Goal: Task Accomplishment & Management: Manage account settings

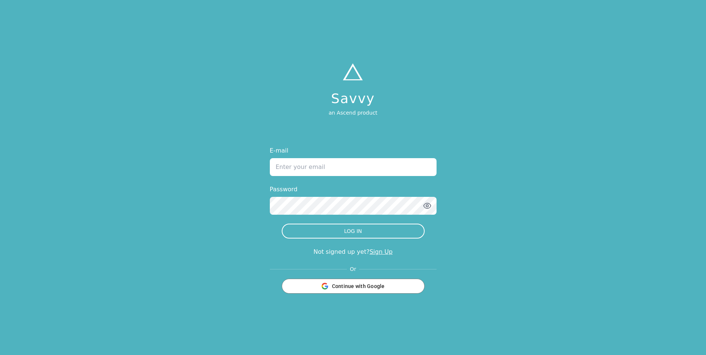
click at [355, 162] on input "E-mail" at bounding box center [353, 167] width 167 height 18
type input "[EMAIL_ADDRESS][DOMAIN_NAME]"
click at [368, 231] on button "LOG IN" at bounding box center [353, 231] width 143 height 15
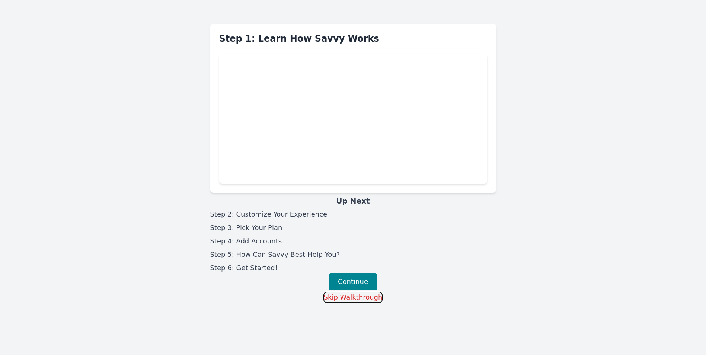
click at [360, 302] on button "Skip Walkthrough" at bounding box center [354, 297] width 60 height 11
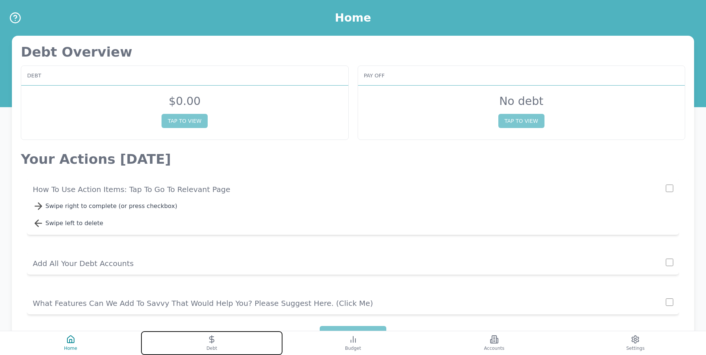
click at [216, 343] on icon at bounding box center [211, 339] width 9 height 9
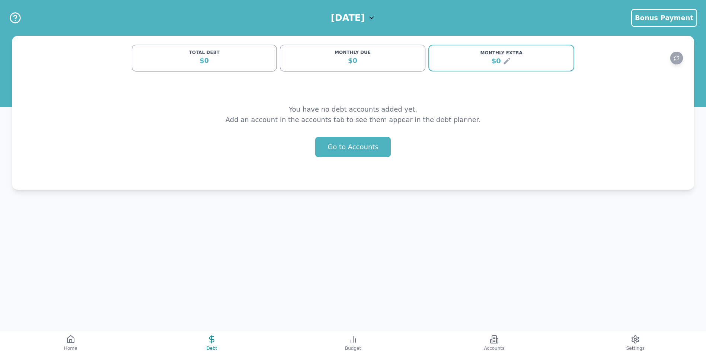
click at [210, 58] on div "$0" at bounding box center [205, 60] width 136 height 10
click at [350, 149] on button "Go to Accounts" at bounding box center [353, 147] width 76 height 20
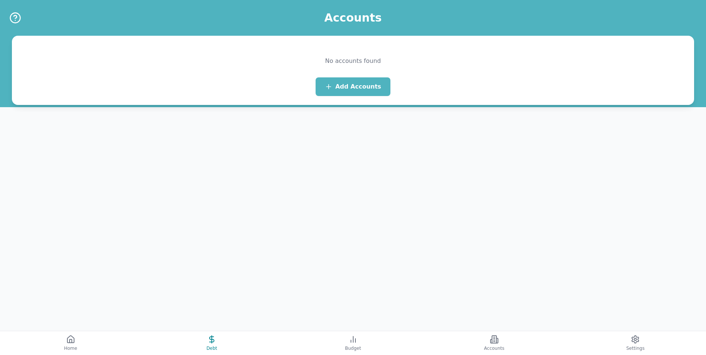
click at [353, 96] on div "No accounts found Add Accounts" at bounding box center [353, 70] width 683 height 69
click at [354, 87] on span "Add Accounts" at bounding box center [359, 86] width 46 height 9
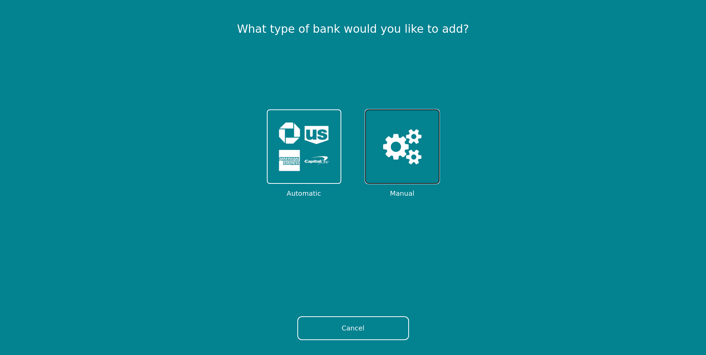
click at [385, 140] on img at bounding box center [403, 147] width 58 height 58
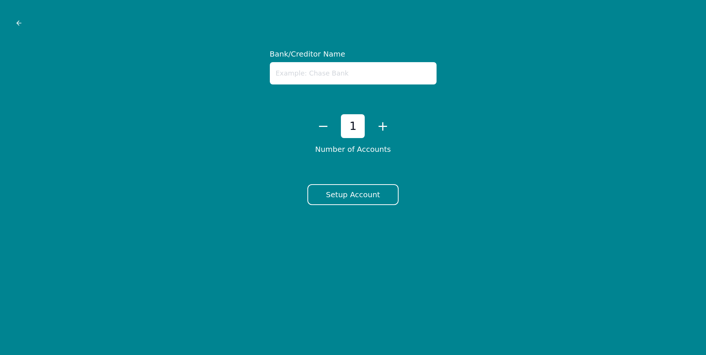
click at [333, 68] on input "text" at bounding box center [353, 73] width 167 height 22
type input "AMEX"
click at [336, 191] on button "Setup Account" at bounding box center [353, 194] width 91 height 21
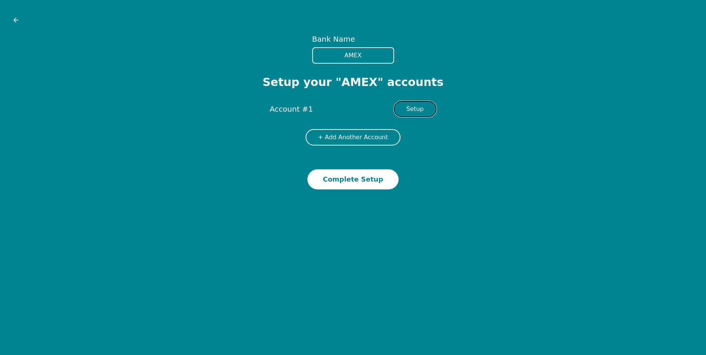
click at [412, 109] on button "Setup" at bounding box center [415, 109] width 43 height 16
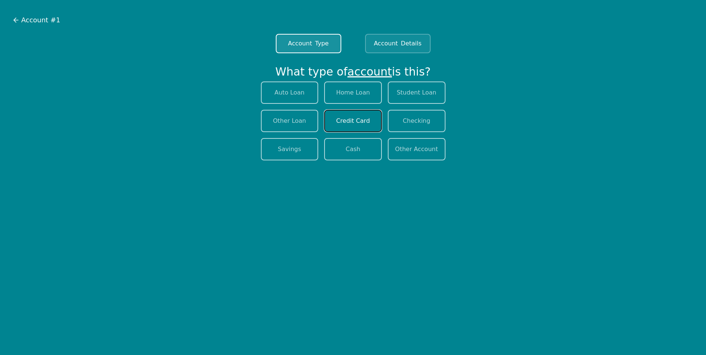
click at [345, 121] on button "Credit Card" at bounding box center [353, 121] width 58 height 22
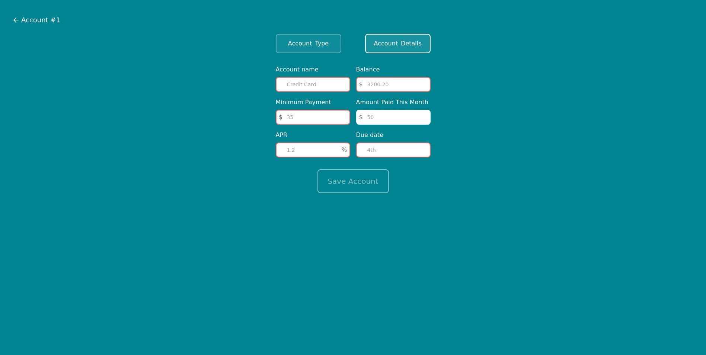
click at [309, 86] on input "text" at bounding box center [313, 84] width 74 height 15
type input "SBE AMEX"
click at [379, 87] on input "number" at bounding box center [393, 84] width 74 height 15
type input "20202.77"
click at [300, 114] on input "number" at bounding box center [313, 117] width 74 height 15
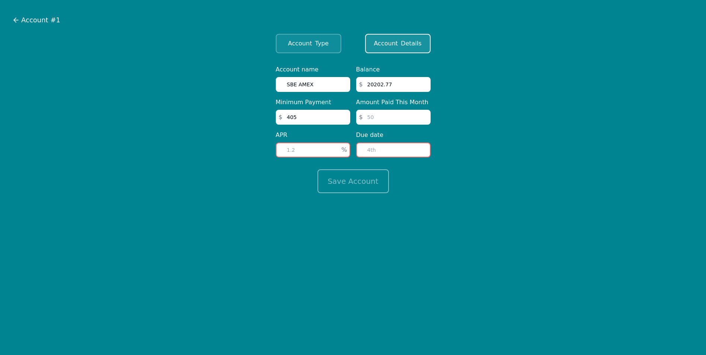
type input "405"
click at [408, 115] on input "number" at bounding box center [393, 117] width 74 height 15
type input "405"
click at [318, 144] on input "number" at bounding box center [313, 150] width 74 height 15
type input "21.24"
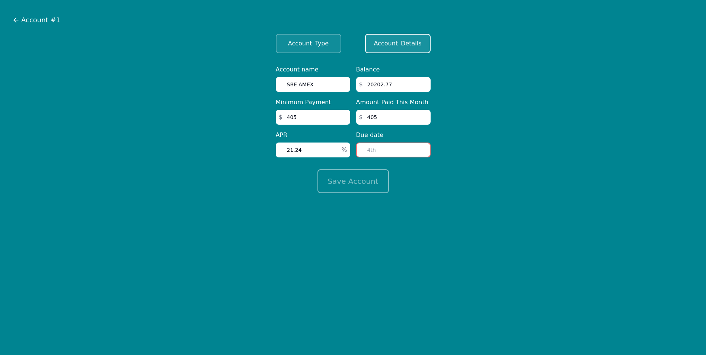
click at [378, 146] on input "number" at bounding box center [393, 150] width 74 height 15
type input "21"
click at [370, 177] on button "Save Account" at bounding box center [354, 181] width 72 height 24
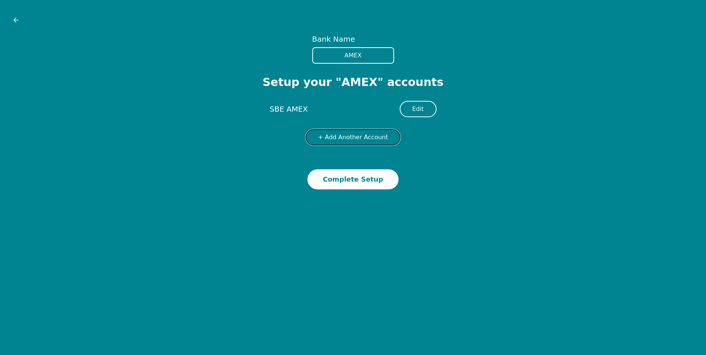
click at [353, 138] on button "+ Add Another Account" at bounding box center [353, 137] width 95 height 16
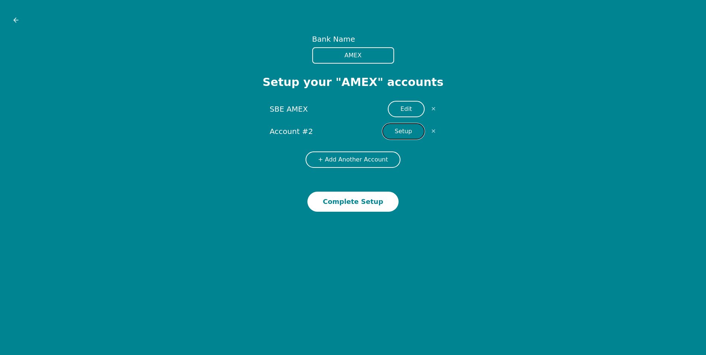
click at [395, 134] on button "Setup" at bounding box center [403, 131] width 43 height 16
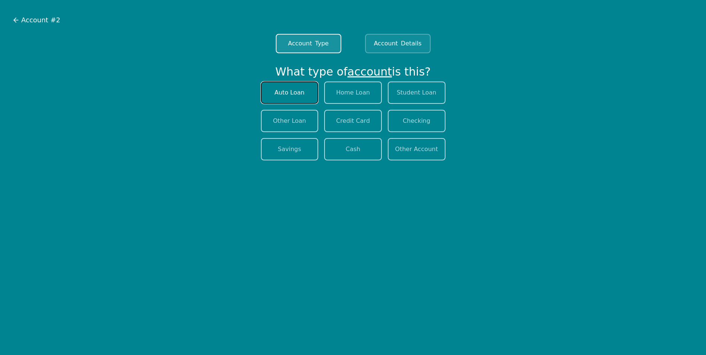
click at [306, 89] on button "Auto Loan" at bounding box center [290, 93] width 58 height 22
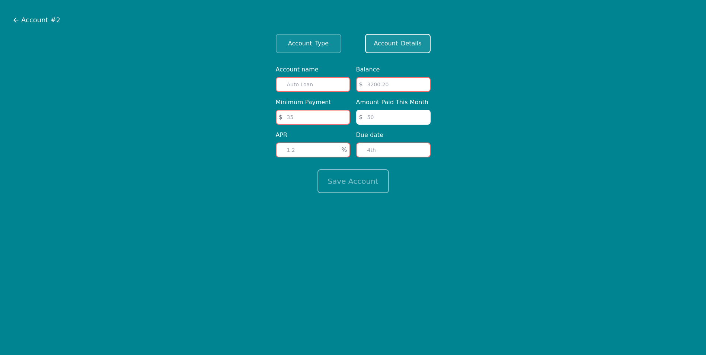
click at [314, 86] on input "text" at bounding box center [313, 84] width 74 height 15
type input "KIA"
click at [377, 84] on input "number" at bounding box center [393, 84] width 74 height 15
click at [379, 82] on input "number" at bounding box center [393, 84] width 74 height 15
click at [308, 114] on input "number" at bounding box center [313, 117] width 74 height 15
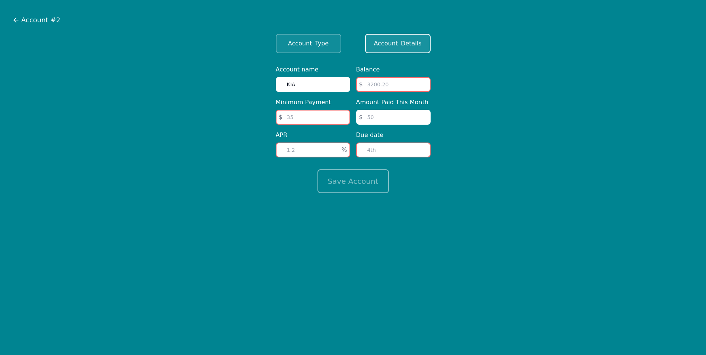
click at [383, 86] on input "number" at bounding box center [393, 84] width 74 height 15
type input "21900.21"
click at [309, 147] on input "number" at bounding box center [313, 150] width 74 height 15
type input "4.8"
click at [296, 118] on input "number" at bounding box center [313, 117] width 74 height 15
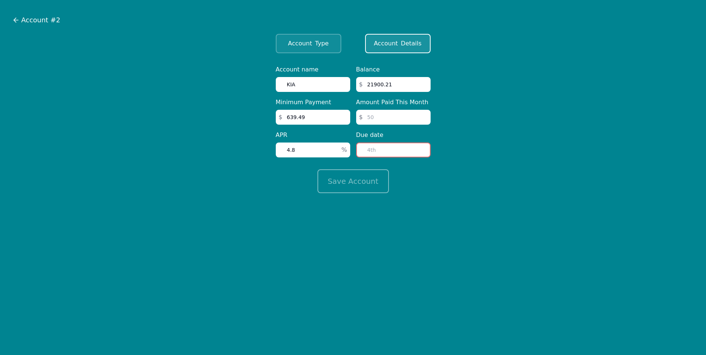
type input "639.49"
click at [377, 118] on input "number" at bounding box center [393, 117] width 74 height 15
type input "3"
type input "650.00"
click at [382, 142] on div "Due date" at bounding box center [393, 144] width 74 height 27
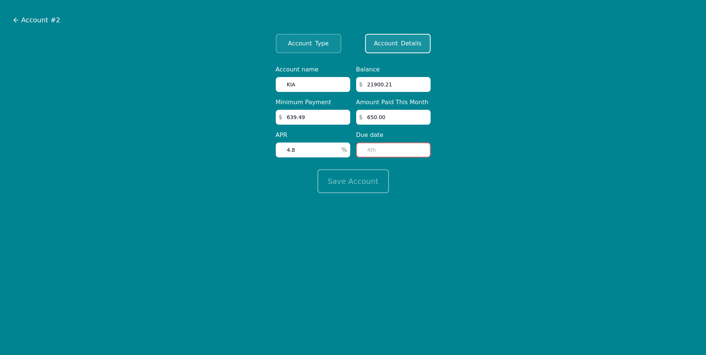
click at [381, 151] on input "number" at bounding box center [393, 150] width 74 height 15
type input "8"
click at [350, 184] on button "Save Account" at bounding box center [354, 181] width 72 height 24
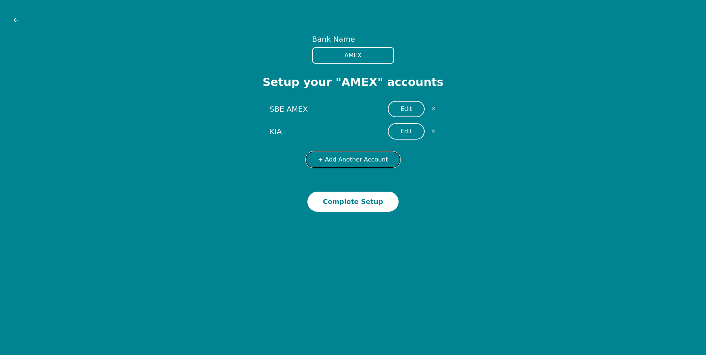
click at [350, 166] on button "+ Add Another Account" at bounding box center [353, 160] width 95 height 16
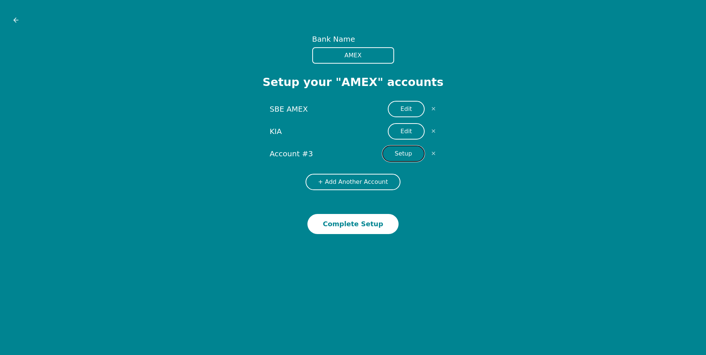
click at [412, 157] on button "Setup" at bounding box center [403, 154] width 43 height 16
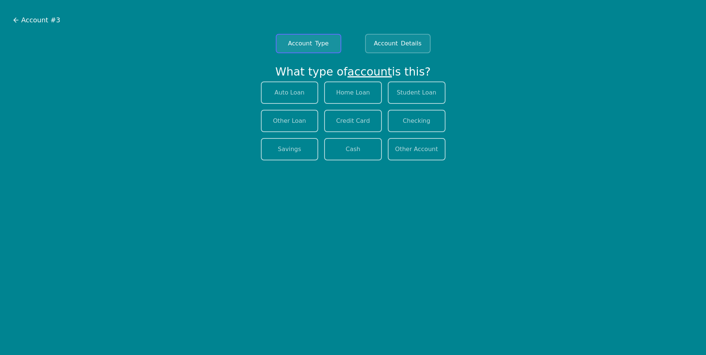
click at [306, 44] on span "Account" at bounding box center [300, 43] width 24 height 9
click at [335, 119] on button "Credit Card" at bounding box center [353, 121] width 58 height 22
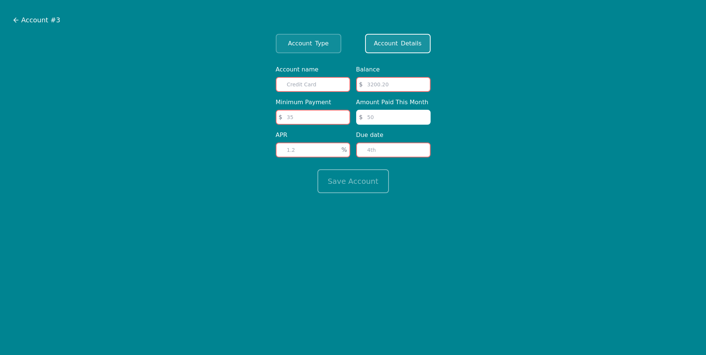
click at [327, 82] on input "text" at bounding box center [313, 84] width 74 height 15
type input "c"
type input "CARE CREDIT"
click at [372, 85] on input "number" at bounding box center [393, 84] width 74 height 15
type input "659.23"
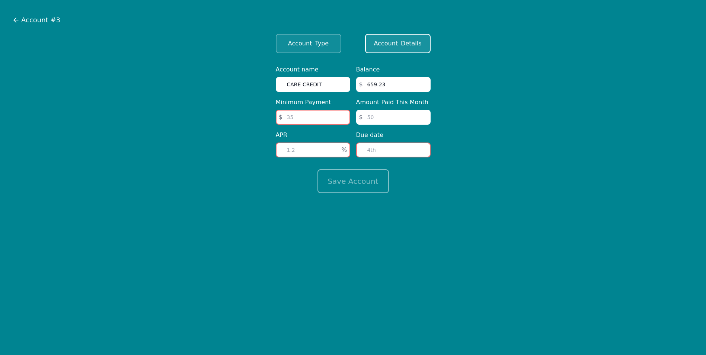
click at [319, 121] on input "number" at bounding box center [313, 117] width 74 height 15
type input "30.00"
click at [402, 112] on input "number" at bounding box center [393, 117] width 74 height 15
type input "50.00"
click at [293, 147] on input "number" at bounding box center [313, 150] width 74 height 15
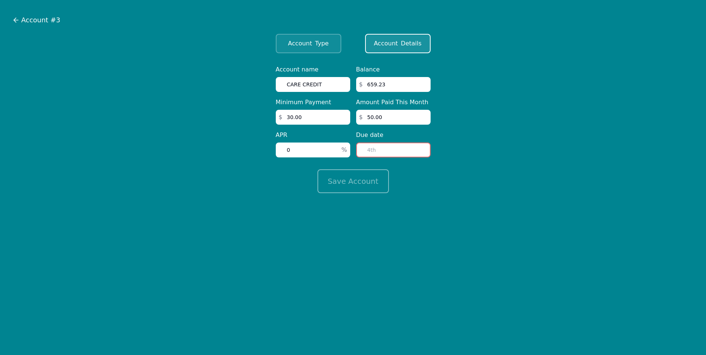
type input "0"
click at [384, 158] on div "Save Account" at bounding box center [353, 176] width 155 height 36
click at [384, 151] on input "number" at bounding box center [393, 150] width 74 height 15
type input "21"
click at [360, 185] on button "Save Account" at bounding box center [354, 181] width 72 height 24
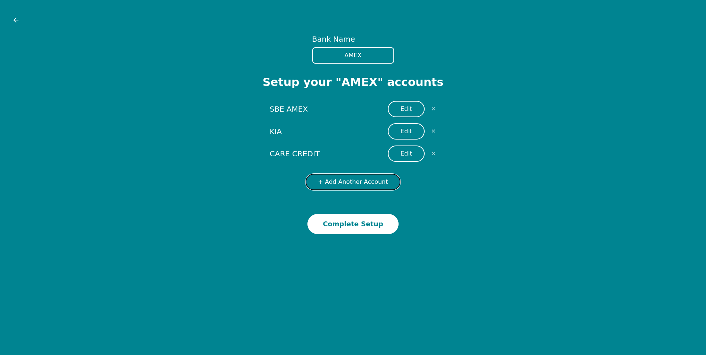
click at [353, 183] on button "+ Add Another Account" at bounding box center [353, 182] width 95 height 16
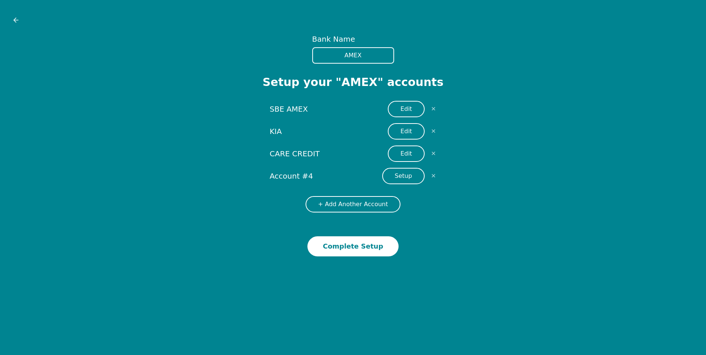
click at [296, 183] on div "Account #4 Setup ✕" at bounding box center [353, 176] width 167 height 16
click at [396, 177] on button "Setup" at bounding box center [403, 176] width 43 height 16
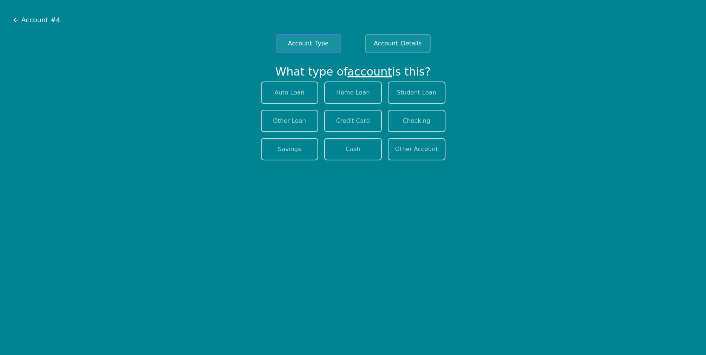
click at [308, 41] on span "Account" at bounding box center [300, 43] width 24 height 9
click at [291, 118] on button "Other Loan" at bounding box center [290, 121] width 58 height 22
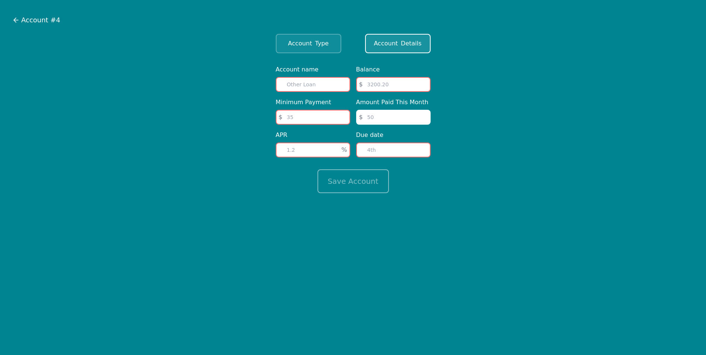
click at [320, 84] on input "text" at bounding box center [313, 84] width 74 height 15
type input "LENDCLUB"
click at [376, 89] on input "number" at bounding box center [393, 84] width 74 height 15
type input "13344.54"
click at [330, 123] on input "number" at bounding box center [313, 117] width 74 height 15
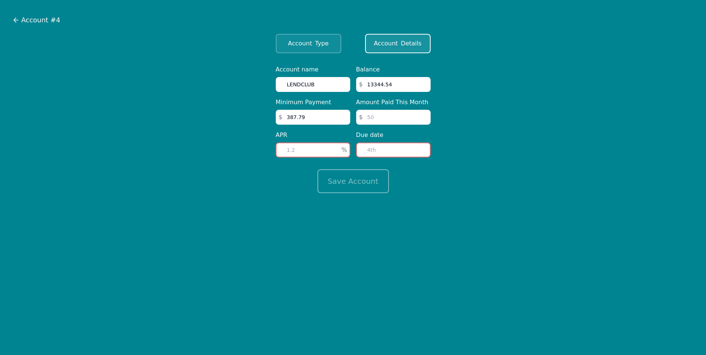
type input "387.79"
click at [386, 121] on input "number" at bounding box center [393, 117] width 74 height 15
type input "387.79"
click at [306, 149] on input "number" at bounding box center [313, 150] width 74 height 15
type input "4"
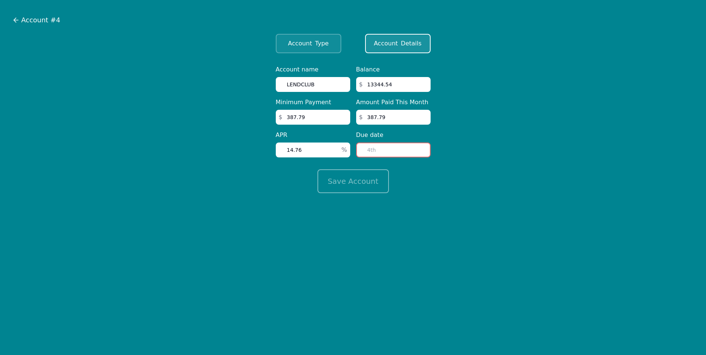
type input "14.76"
click at [381, 154] on input "number" at bounding box center [393, 150] width 74 height 15
type input "30"
click at [364, 180] on button "Save Account" at bounding box center [354, 181] width 72 height 24
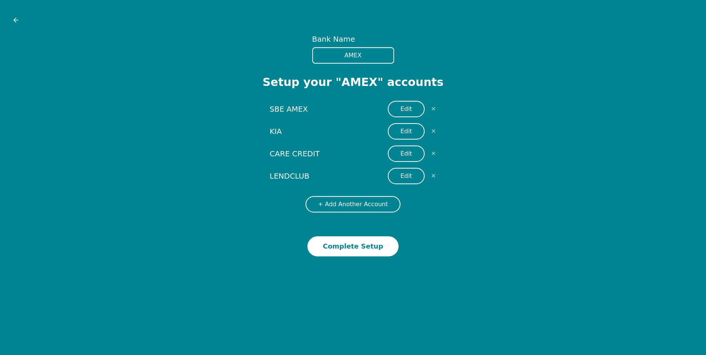
click at [359, 58] on input "AMEX" at bounding box center [353, 55] width 82 height 16
drag, startPoint x: 365, startPoint y: 54, endPoint x: 309, endPoint y: 53, distance: 55.5
click at [310, 54] on div "Bank Name AMEX Setup your " AMEX " accounts SBE AMEX Edit ✕ KIA Edit ✕ CARE CRE…" at bounding box center [353, 145] width 695 height 223
type input "ALL SB"
click at [375, 209] on button "+ Add Another Account" at bounding box center [353, 204] width 95 height 16
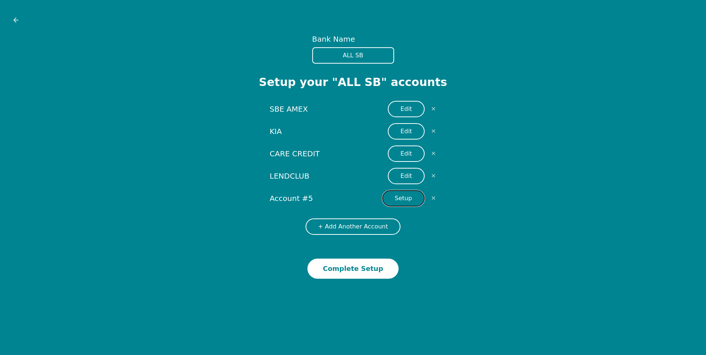
click at [397, 203] on button "Setup" at bounding box center [403, 198] width 43 height 16
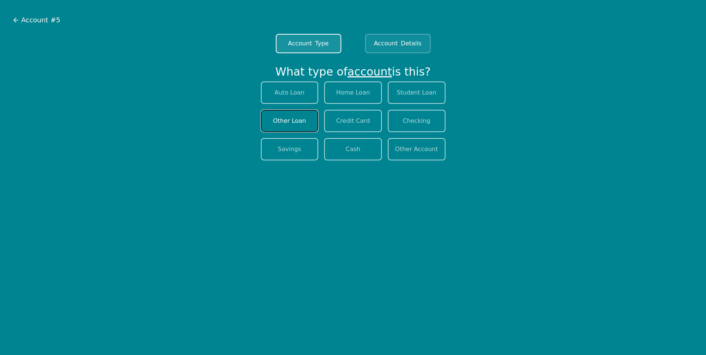
click at [297, 117] on button "Other Loan" at bounding box center [290, 121] width 58 height 22
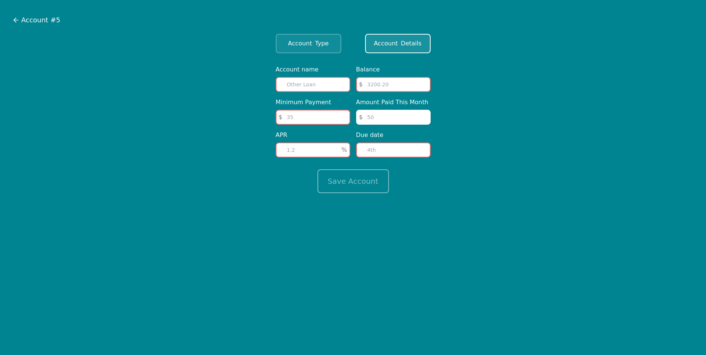
click at [321, 85] on input "text" at bounding box center [313, 84] width 74 height 15
type input "AFFIRM"
click at [403, 89] on input "number" at bounding box center [393, 84] width 74 height 15
type input "2662.41"
click at [327, 118] on input "number" at bounding box center [313, 117] width 74 height 15
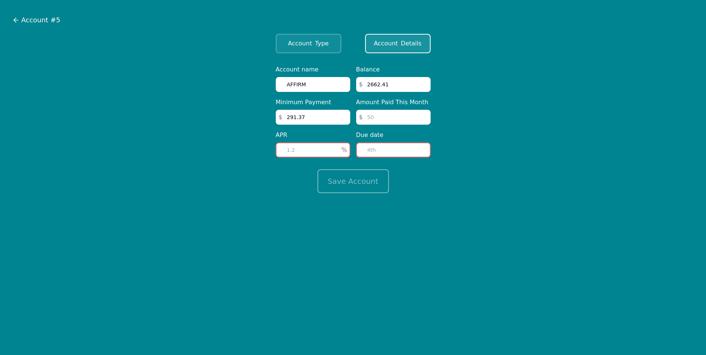
type input "291.37"
click at [394, 123] on input "number" at bounding box center [393, 117] width 74 height 15
type input "291.37"
click at [315, 149] on input "number" at bounding box center [313, 150] width 74 height 15
type input "4.5"
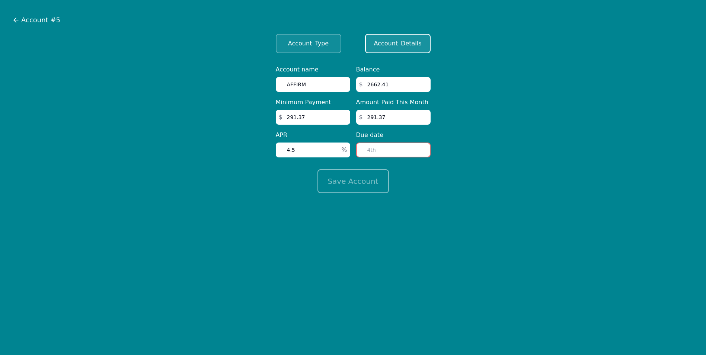
click at [379, 152] on input "number" at bounding box center [393, 150] width 74 height 15
type input "25"
click at [340, 185] on button "Save Account" at bounding box center [354, 181] width 72 height 24
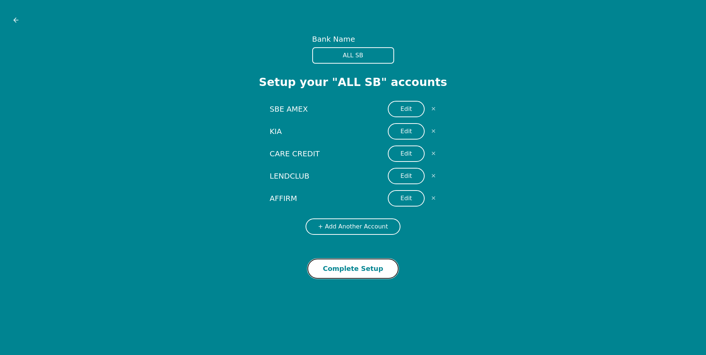
click at [376, 272] on button "Complete Setup" at bounding box center [353, 269] width 91 height 20
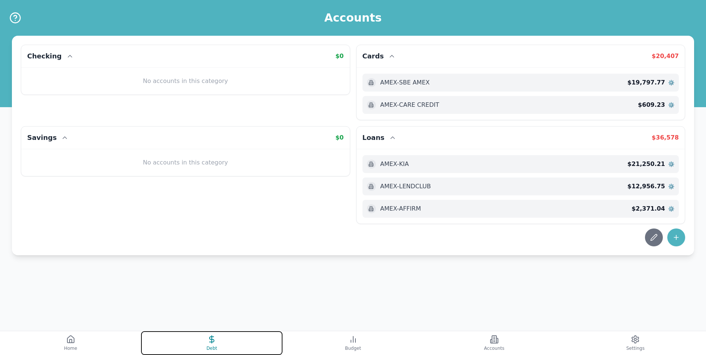
click at [216, 342] on icon at bounding box center [211, 339] width 9 height 9
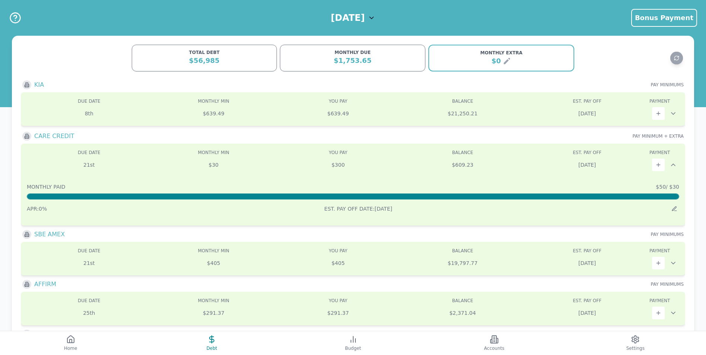
click at [671, 136] on span "PAY MINIMUM + EXTRA" at bounding box center [658, 136] width 51 height 6
click at [375, 15] on icon at bounding box center [371, 17] width 7 height 7
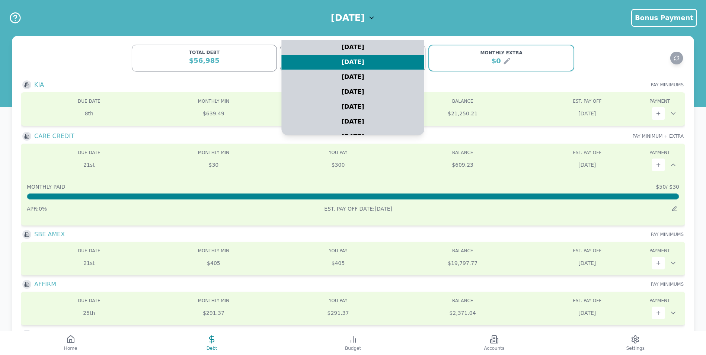
click at [375, 15] on icon at bounding box center [371, 17] width 7 height 7
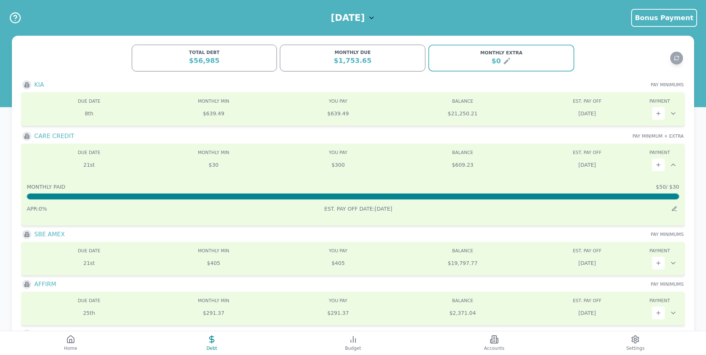
click at [243, 57] on div "$56,985" at bounding box center [205, 60] width 136 height 10
click at [375, 18] on icon at bounding box center [371, 17] width 7 height 7
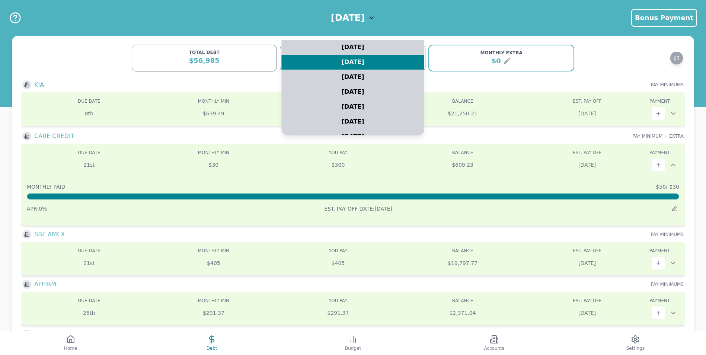
click at [375, 18] on icon at bounding box center [371, 17] width 7 height 7
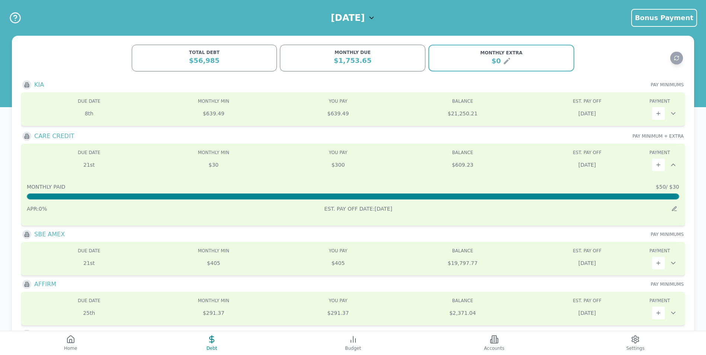
click at [375, 18] on icon at bounding box center [371, 17] width 7 height 7
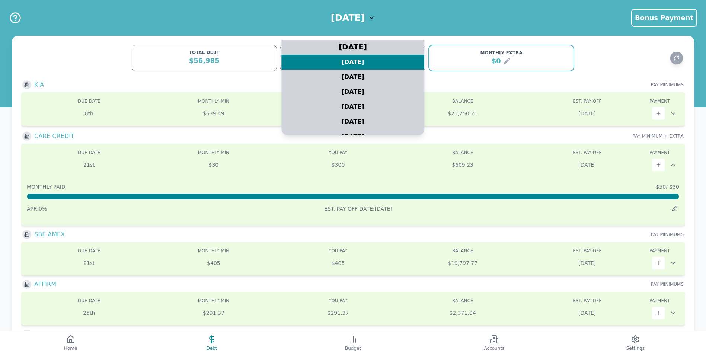
click at [361, 47] on div "[DATE]" at bounding box center [353, 47] width 179 height 19
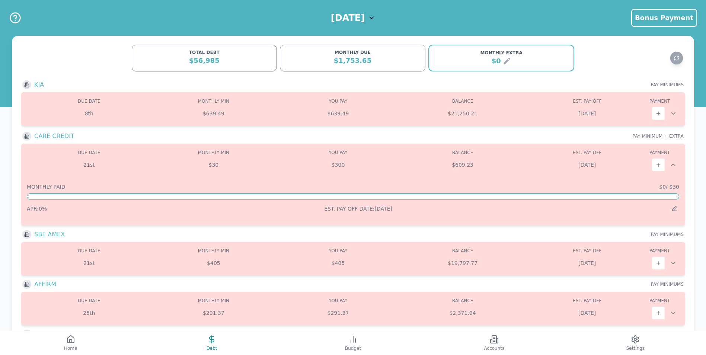
click at [375, 15] on icon at bounding box center [371, 17] width 7 height 7
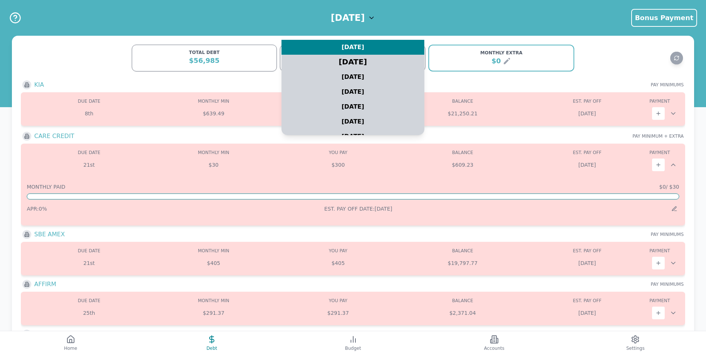
click at [368, 61] on div "[DATE]" at bounding box center [353, 62] width 179 height 19
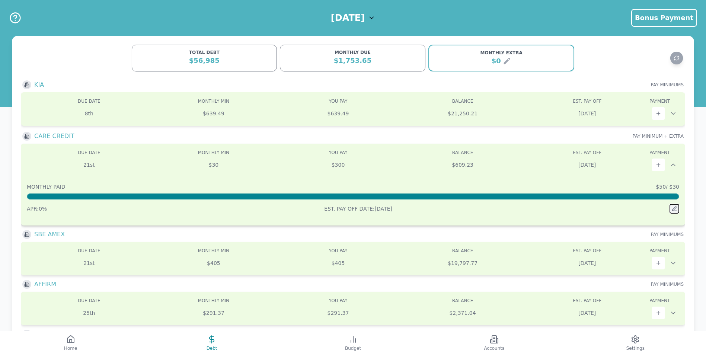
click at [676, 207] on icon at bounding box center [675, 209] width 4 height 4
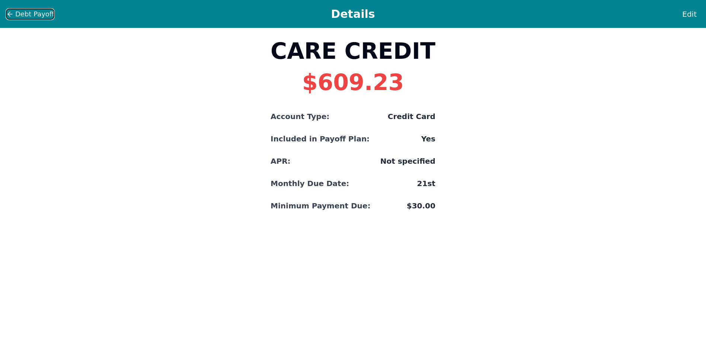
click at [12, 14] on icon at bounding box center [10, 14] width 4 height 0
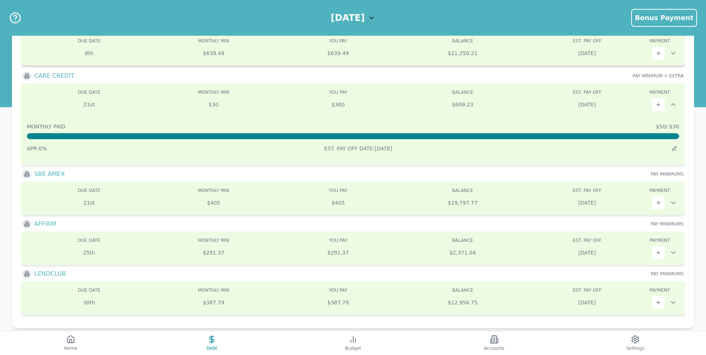
scroll to position [72, 0]
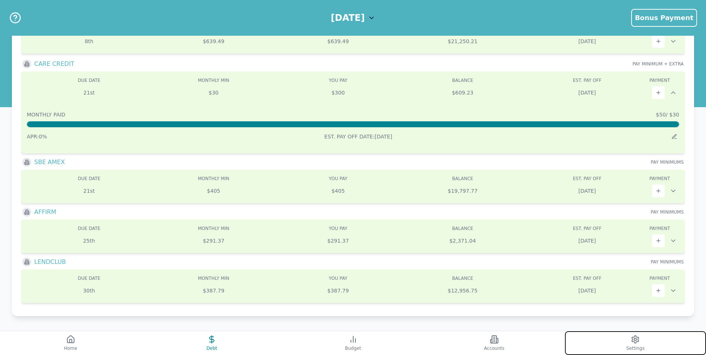
click at [637, 339] on circle at bounding box center [636, 340] width 2 height 2
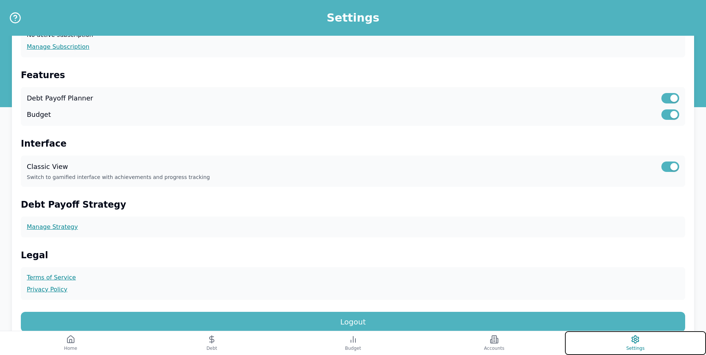
scroll to position [45, 0]
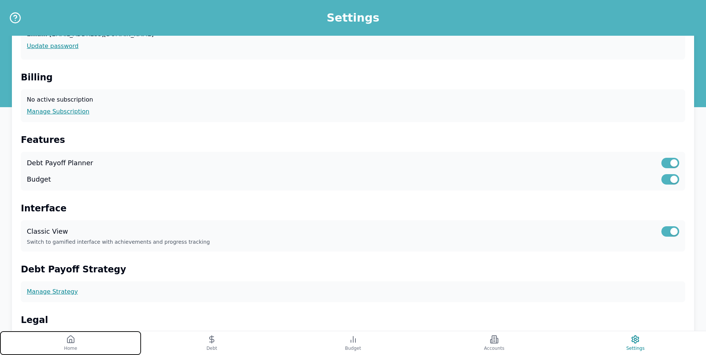
click at [72, 343] on icon at bounding box center [70, 339] width 7 height 7
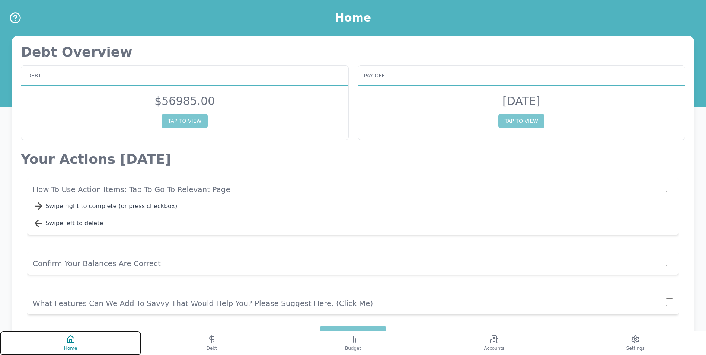
scroll to position [39, 0]
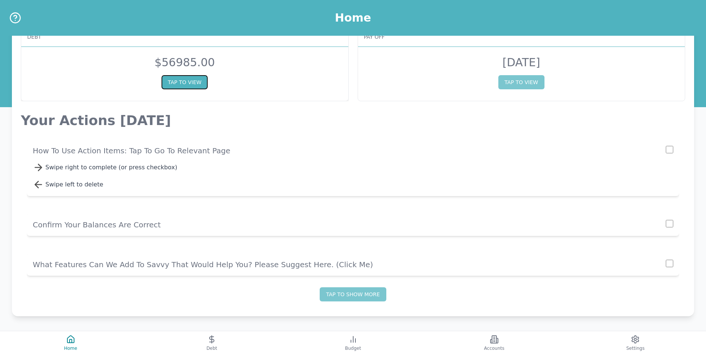
click at [184, 85] on button "TAP TO VIEW" at bounding box center [185, 82] width 46 height 14
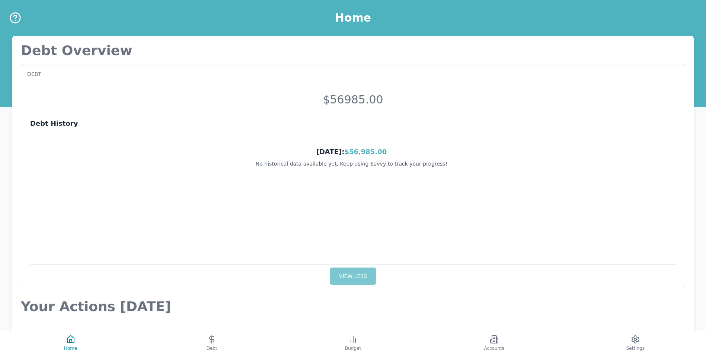
scroll to position [150, 0]
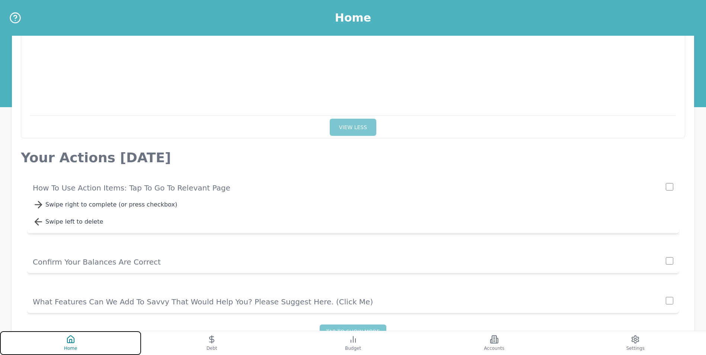
click at [76, 345] on button "Home" at bounding box center [70, 343] width 141 height 24
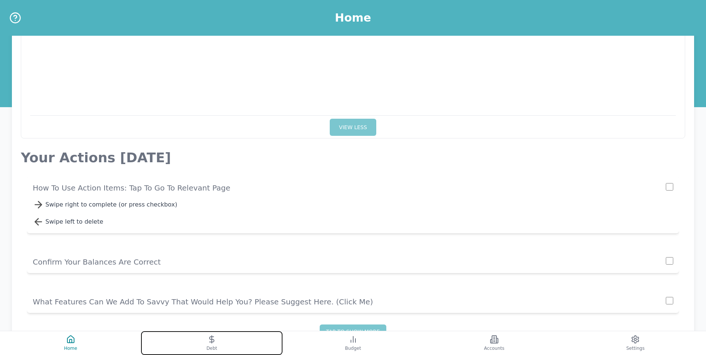
click at [198, 343] on button "Debt" at bounding box center [211, 343] width 141 height 24
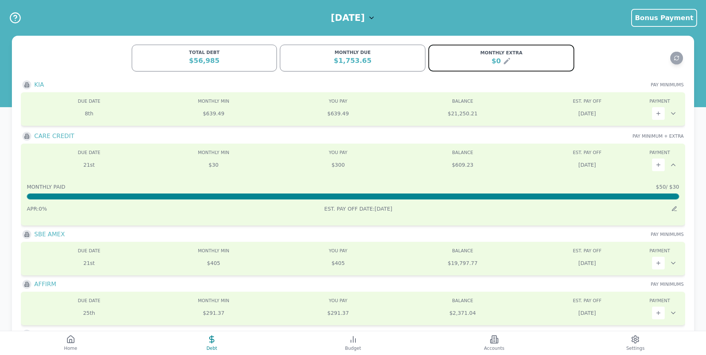
click at [509, 61] on icon at bounding box center [507, 61] width 9 height 9
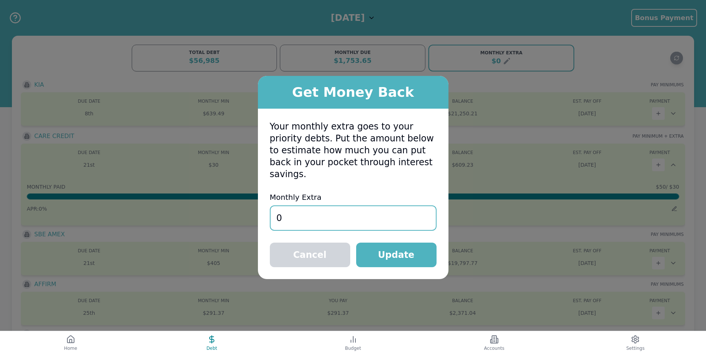
click at [336, 213] on input "0" at bounding box center [353, 218] width 167 height 25
click at [258, 219] on div "Your monthly extra goes to your priority debts. Put the amount below to estimat…" at bounding box center [353, 194] width 191 height 171
type input "1000"
click at [388, 252] on button "Update" at bounding box center [396, 255] width 80 height 25
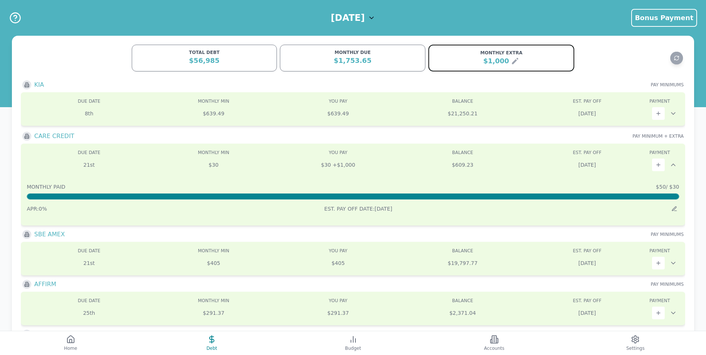
click at [511, 59] on icon at bounding box center [515, 61] width 9 height 9
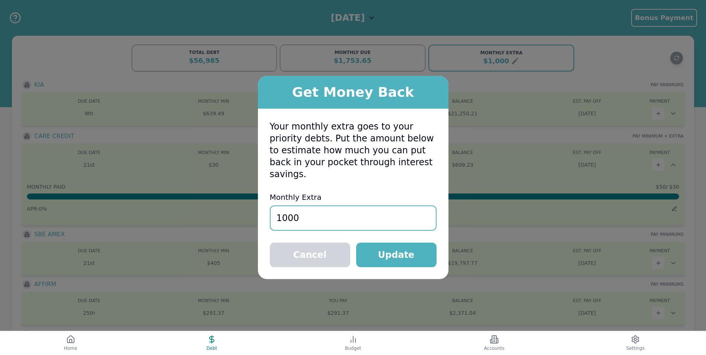
drag, startPoint x: 311, startPoint y: 220, endPoint x: 222, endPoint y: 219, distance: 89.4
click at [222, 219] on div "Get Money Back Your monthly extra goes to your priority debts. Put the amount b…" at bounding box center [353, 177] width 706 height 355
click at [412, 250] on button "Update" at bounding box center [396, 255] width 80 height 25
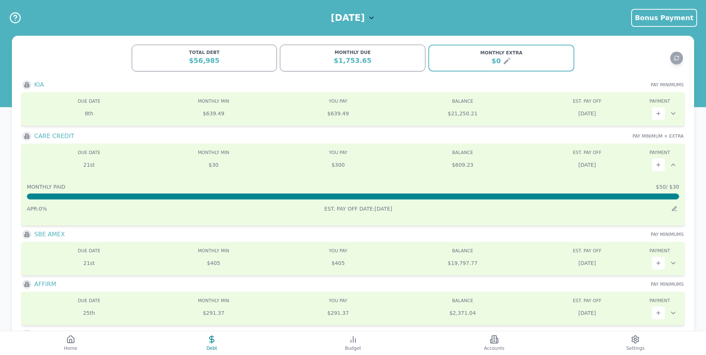
click at [674, 136] on span "PAY MINIMUM + EXTRA" at bounding box center [658, 136] width 51 height 6
click at [676, 207] on icon at bounding box center [675, 209] width 4 height 4
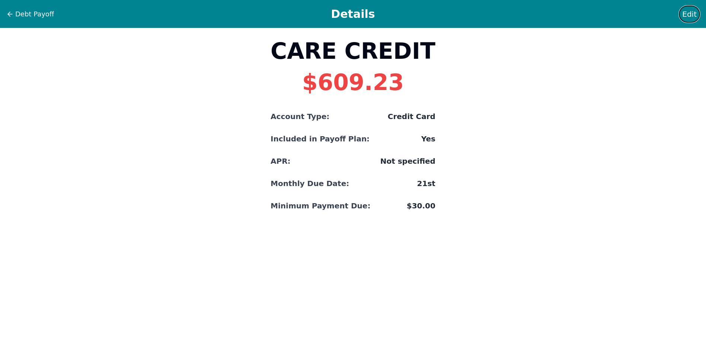
click at [687, 15] on span "Edit" at bounding box center [690, 14] width 15 height 10
select select "credit"
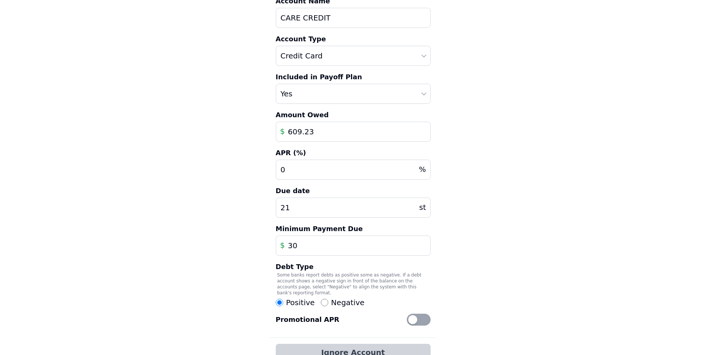
scroll to position [79, 0]
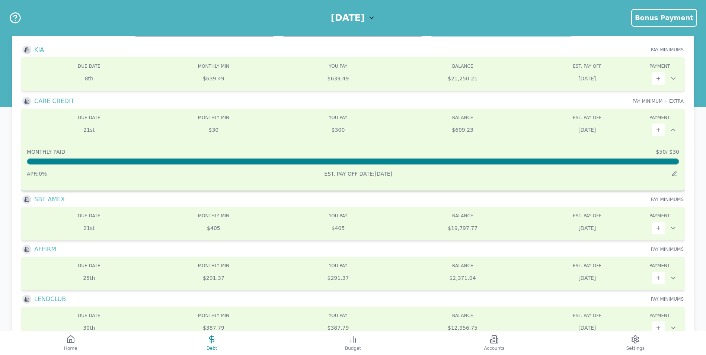
scroll to position [72, 0]
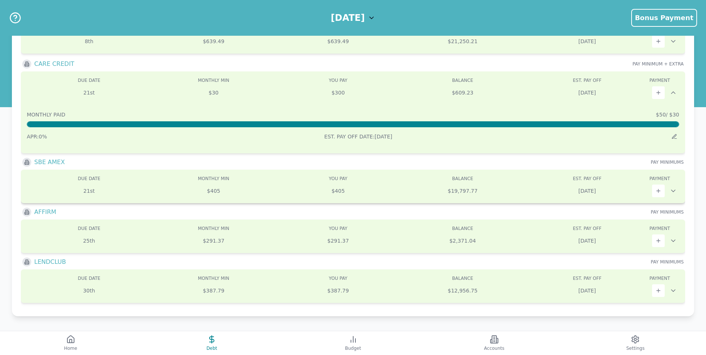
click at [676, 190] on icon at bounding box center [674, 191] width 4 height 2
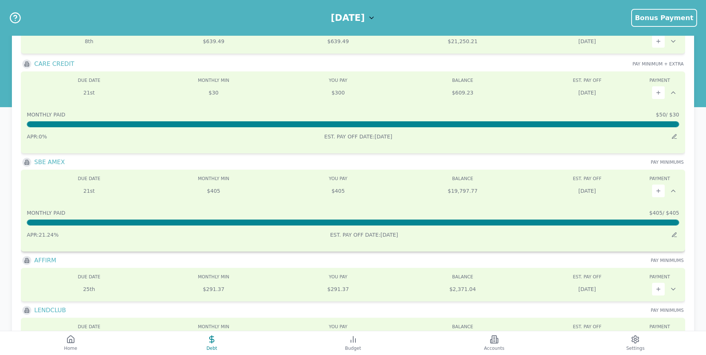
click at [676, 190] on icon at bounding box center [673, 190] width 7 height 7
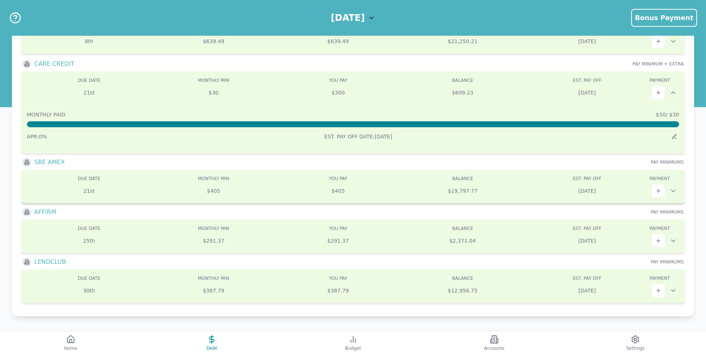
scroll to position [0, 0]
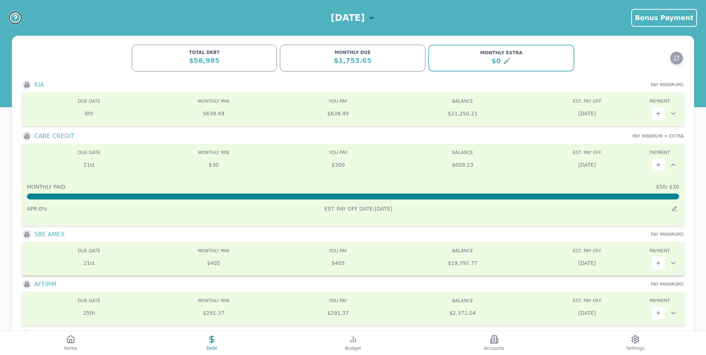
click at [18, 16] on icon "Help" at bounding box center [15, 18] width 12 height 12
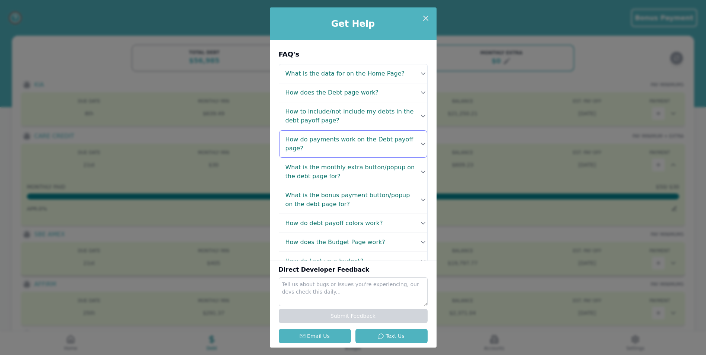
scroll to position [37, 0]
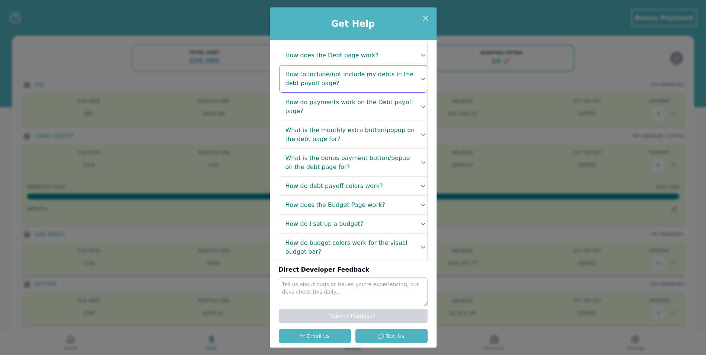
click at [401, 82] on h4 "How to include/not include my debts in the debt payoff page?" at bounding box center [351, 79] width 131 height 18
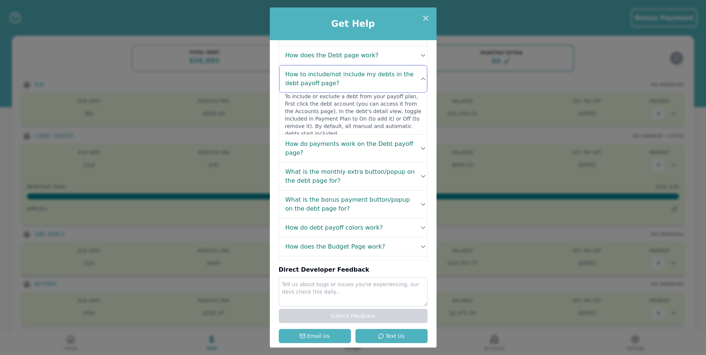
click at [401, 82] on h4 "How to include/not include my debts in the debt payoff page?" at bounding box center [351, 79] width 131 height 18
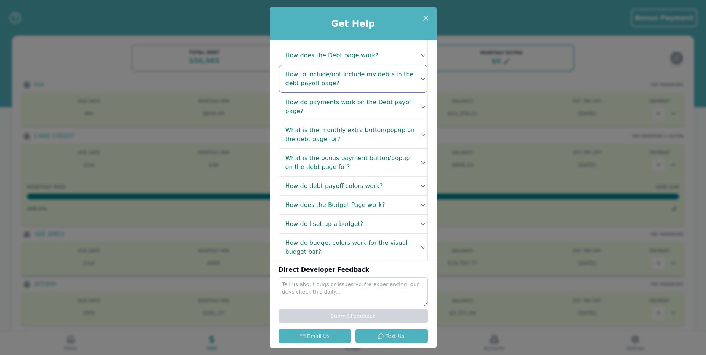
scroll to position [74, 0]
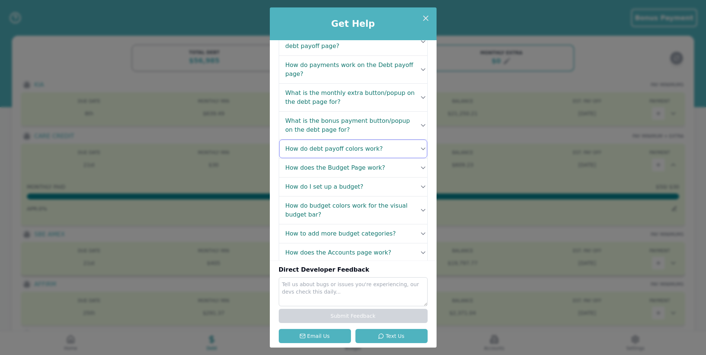
click at [370, 145] on h4 "How do debt payoff colors work?" at bounding box center [335, 148] width 98 height 9
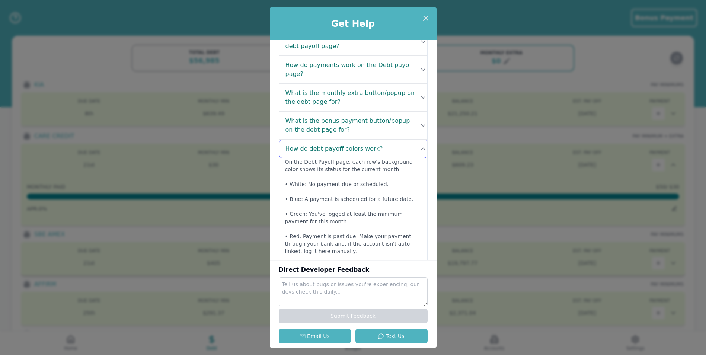
click at [370, 145] on h4 "How do debt payoff colors work?" at bounding box center [335, 148] width 98 height 9
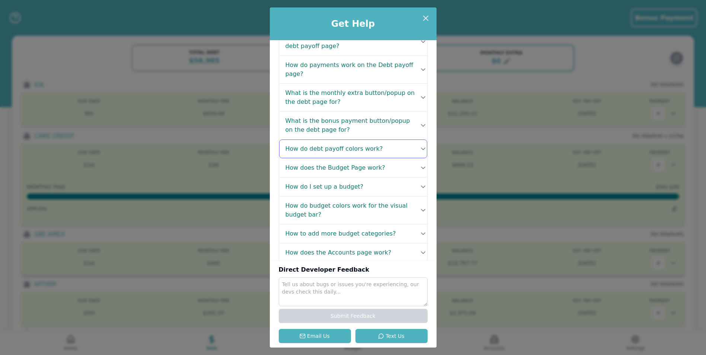
scroll to position [94, 0]
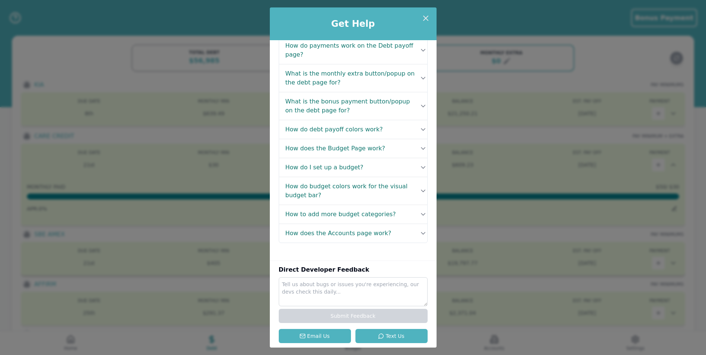
click at [588, 41] on div "Get Help FAQ's What is the data for on the Home Page? Your Home page gives you …" at bounding box center [353, 177] width 706 height 355
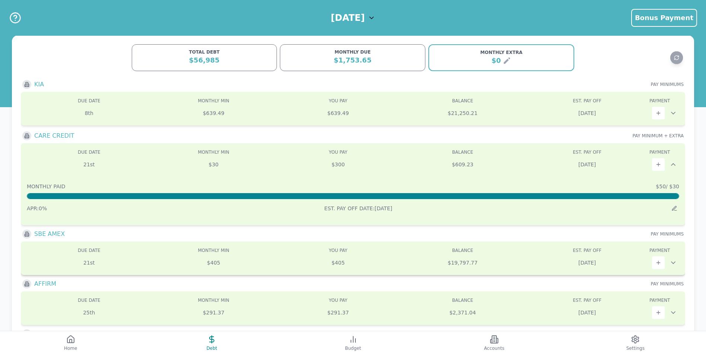
scroll to position [0, 0]
click at [503, 62] on icon at bounding box center [507, 61] width 9 height 9
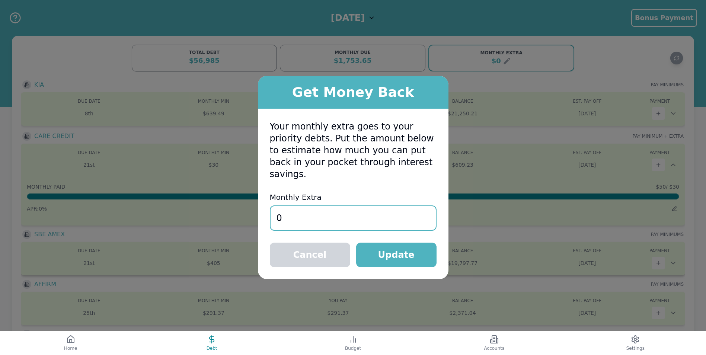
drag, startPoint x: 305, startPoint y: 218, endPoint x: 269, endPoint y: 219, distance: 36.9
click at [269, 219] on div "Your monthly extra goes to your priority debts. Put the amount below to estimat…" at bounding box center [353, 194] width 191 height 171
type input "2000"
click at [404, 249] on button "Update" at bounding box center [396, 255] width 80 height 25
